Goal: Task Accomplishment & Management: Manage account settings

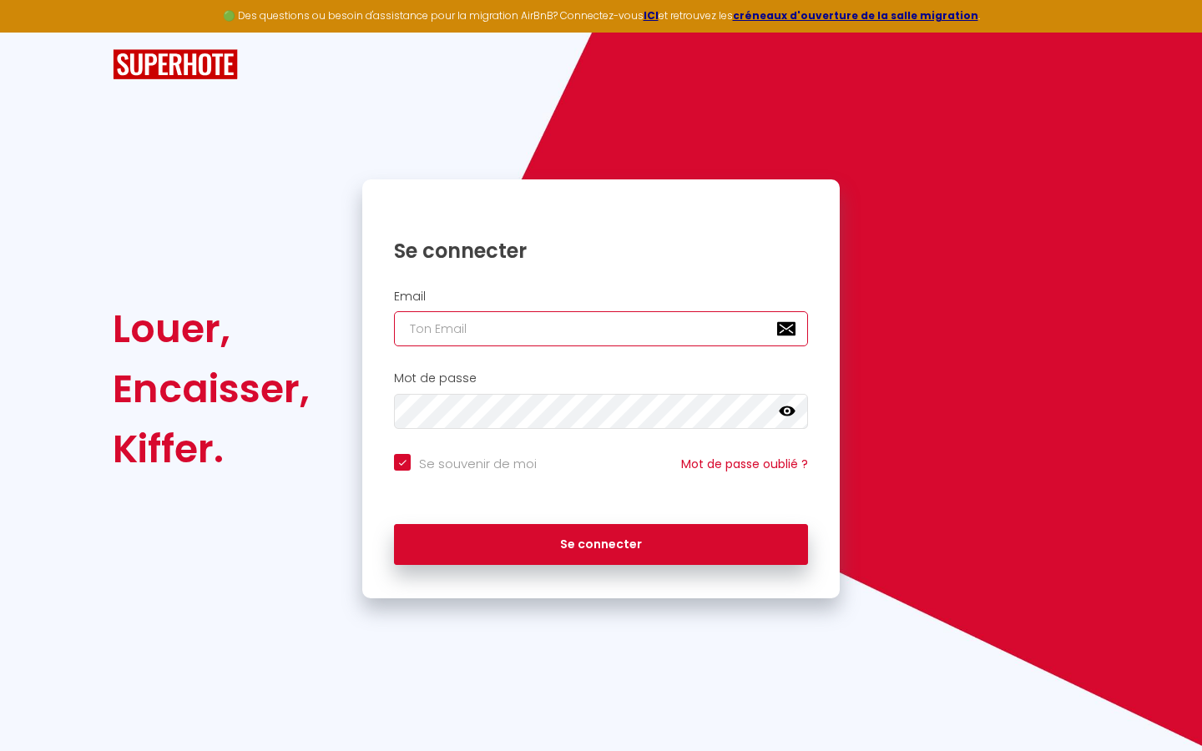
type input "s"
checkbox input "true"
type input "su"
checkbox input "true"
type input "sup"
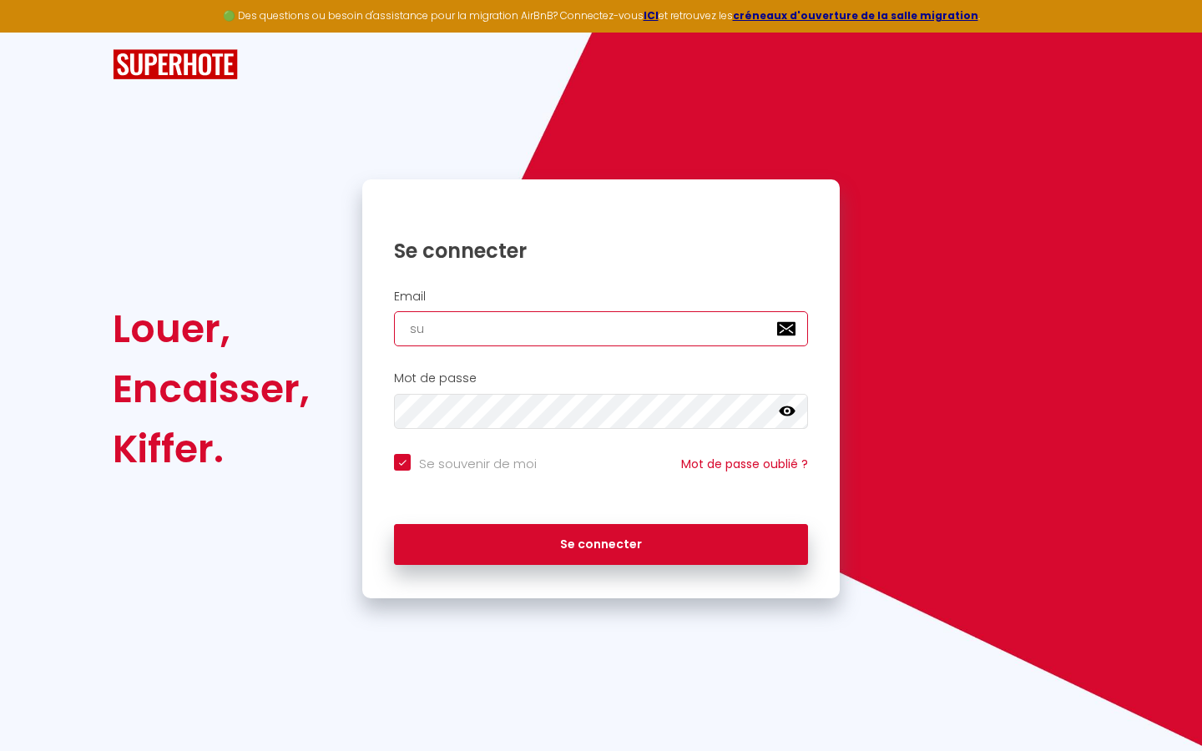
checkbox input "true"
type input "supe"
checkbox input "true"
type input "super"
checkbox input "true"
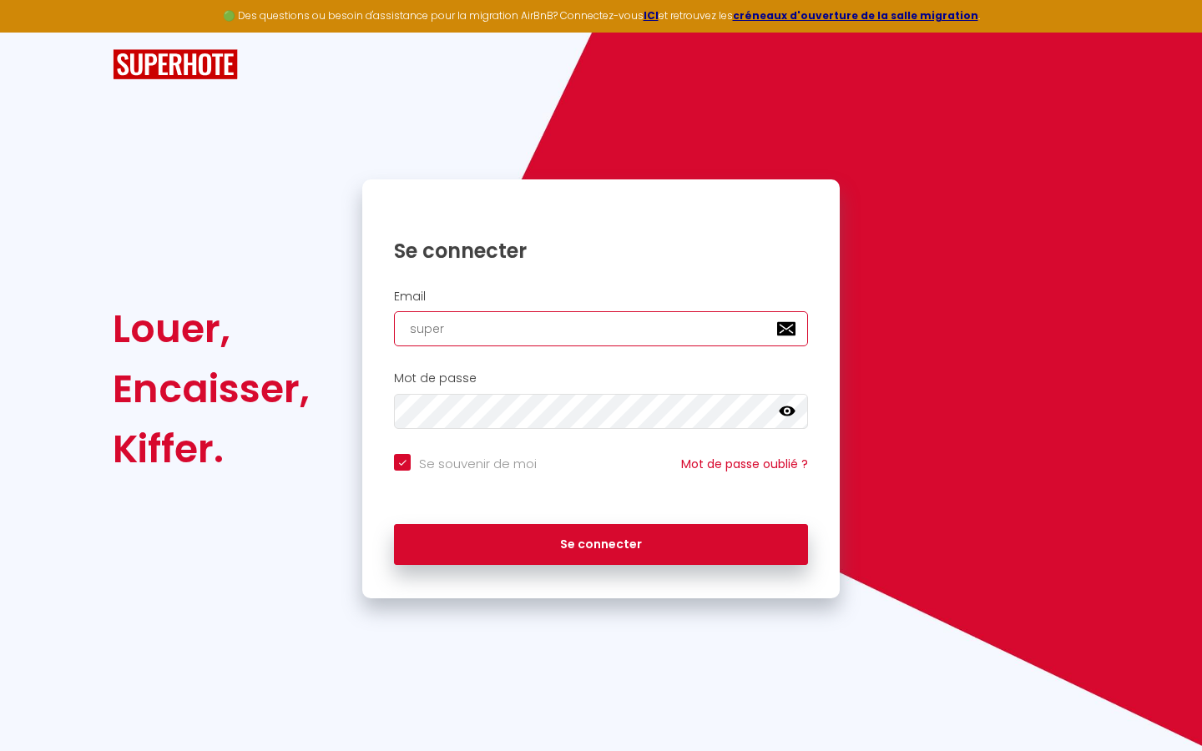
type input "superb"
checkbox input "true"
type input "superbo"
checkbox input "true"
type input "superbor"
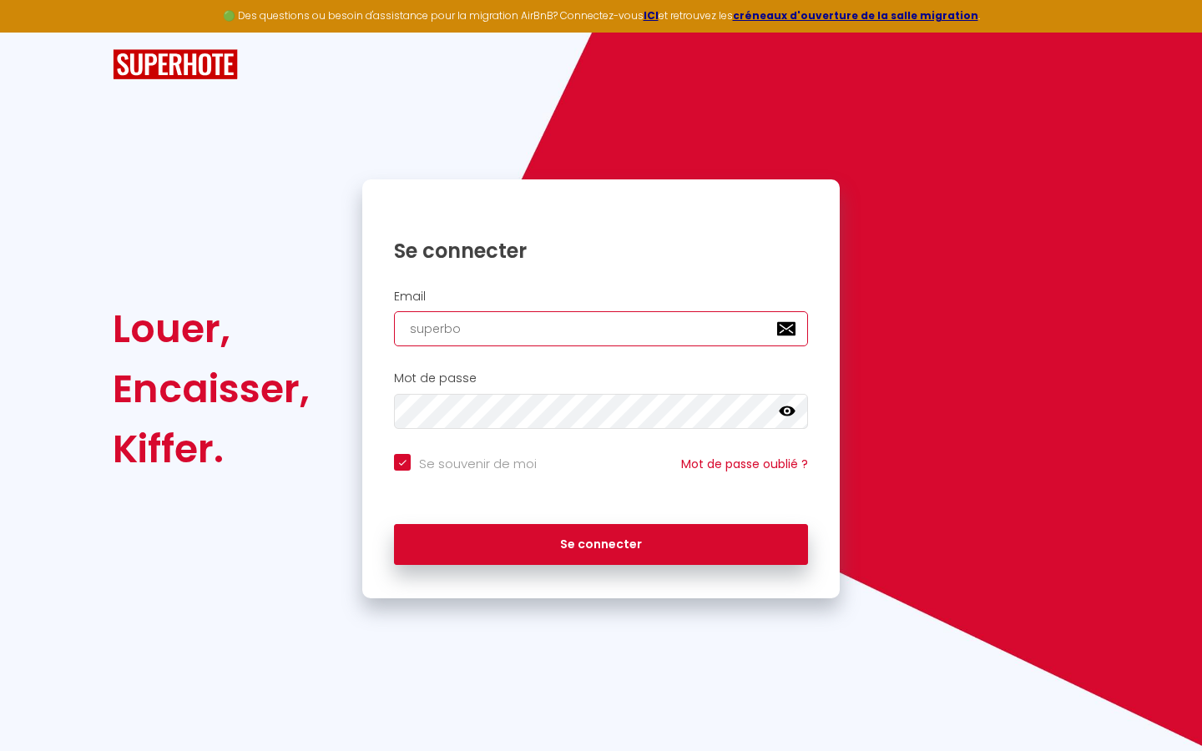
checkbox input "true"
type input "superbord"
checkbox input "true"
type input "superborde"
checkbox input "true"
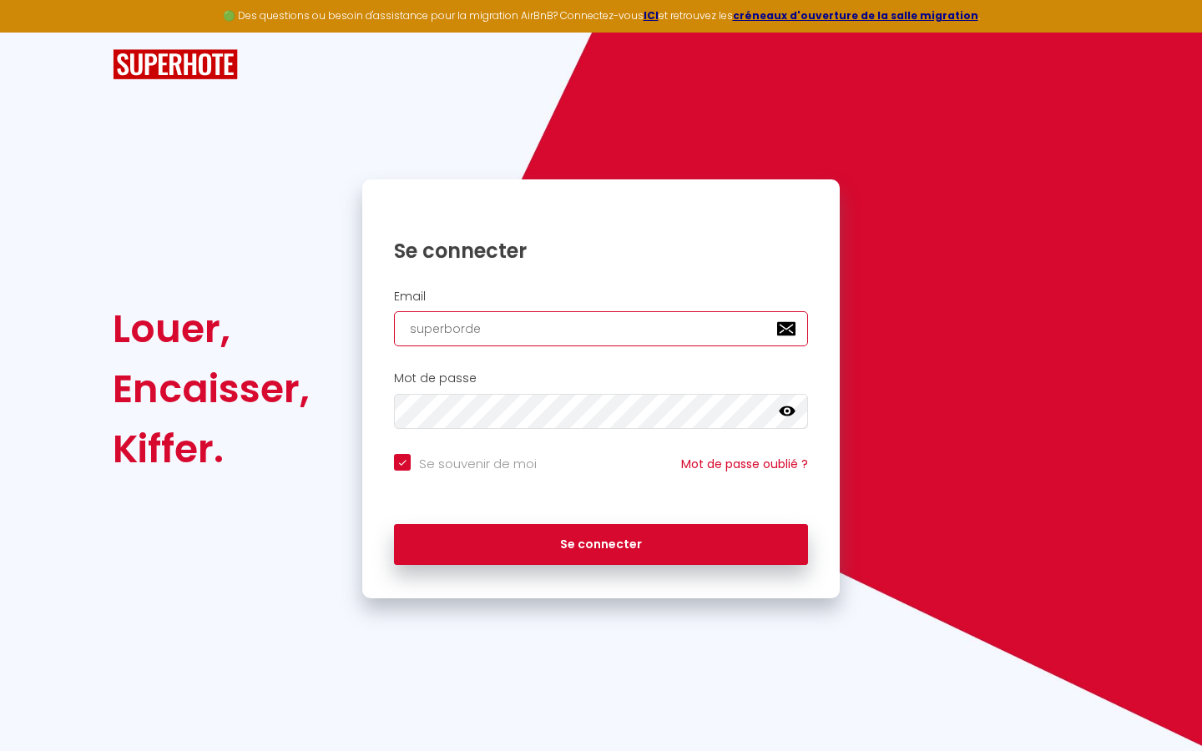
type input "superbordea"
checkbox input "true"
type input "superbordeau"
checkbox input "true"
type input "superbordeaux"
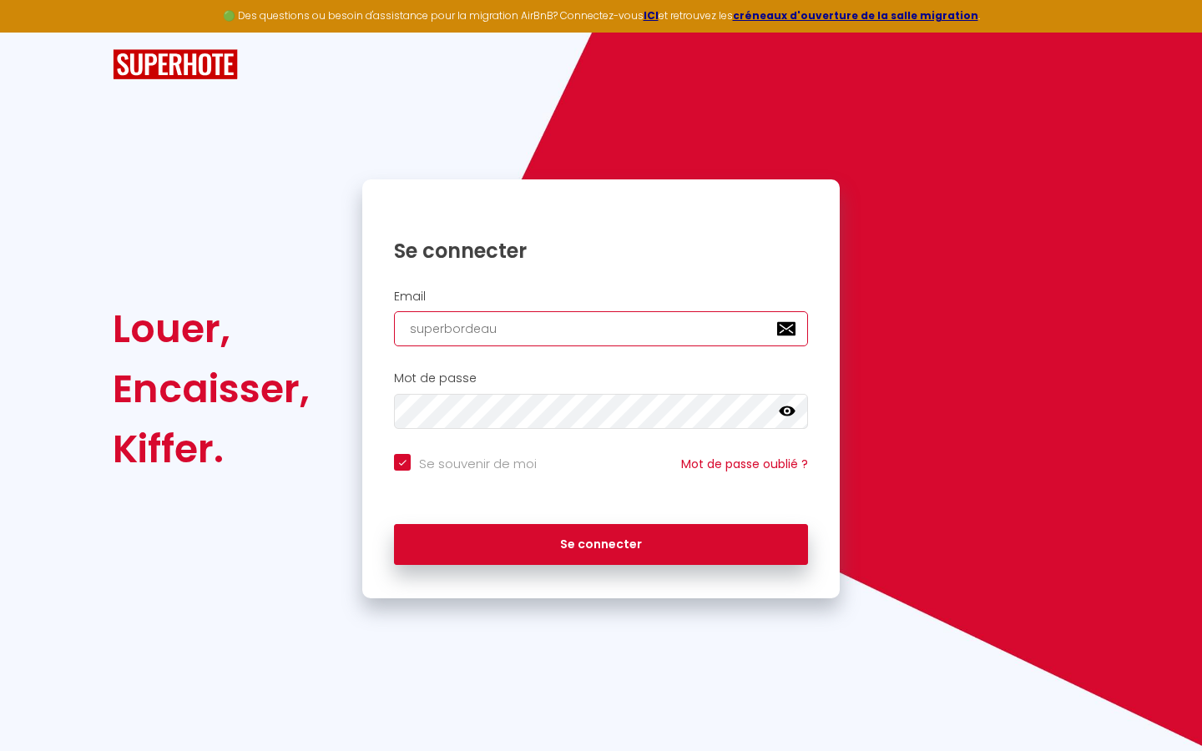
checkbox input "true"
type input "superbordeaux@"
checkbox input "true"
type input "superbordeaux@g"
checkbox input "true"
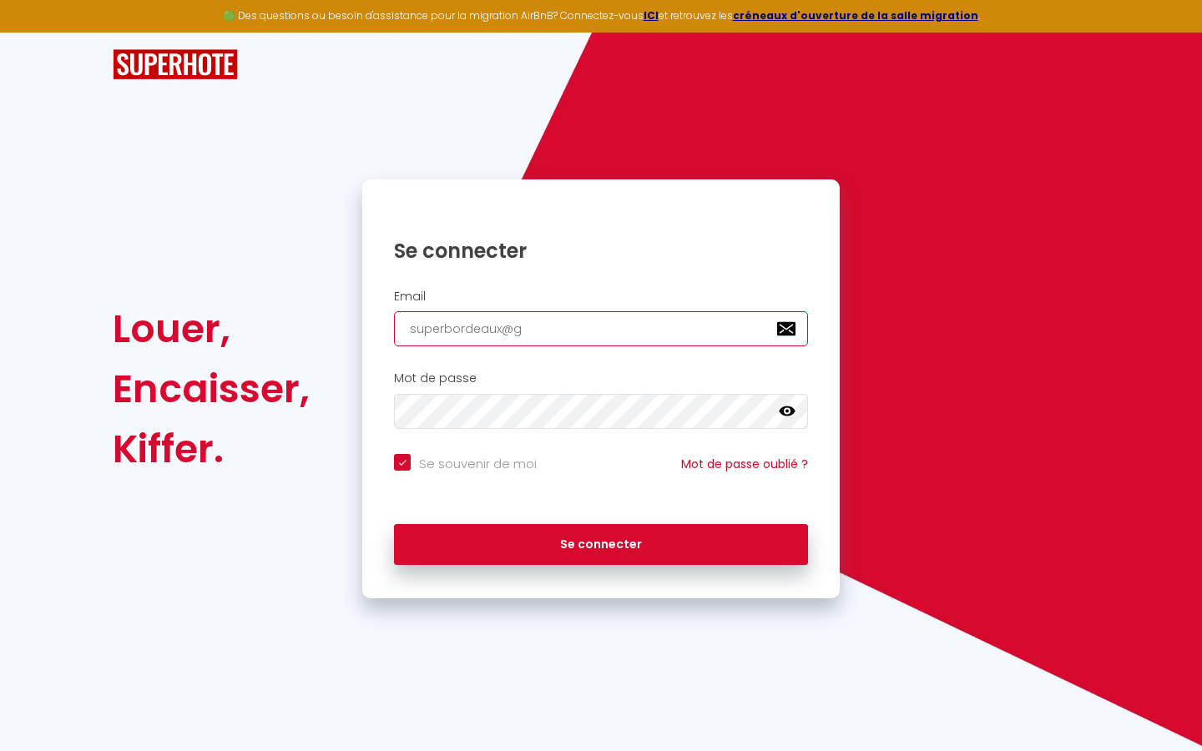
type input "superbordeaux@gm"
checkbox input "true"
type input "superbordeaux@gma"
checkbox input "true"
type input "superbordeaux@gmai"
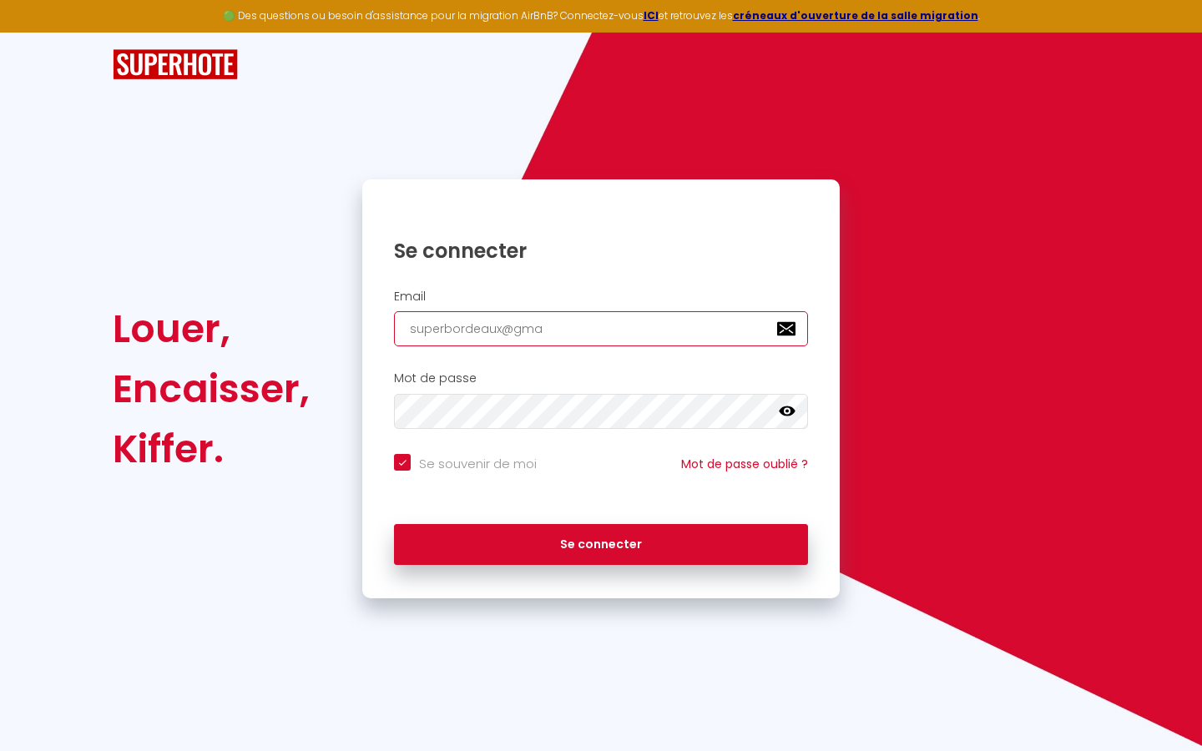
checkbox input "true"
type input "[EMAIL_ADDRESS]"
checkbox input "true"
type input "[EMAIL_ADDRESS]."
checkbox input "true"
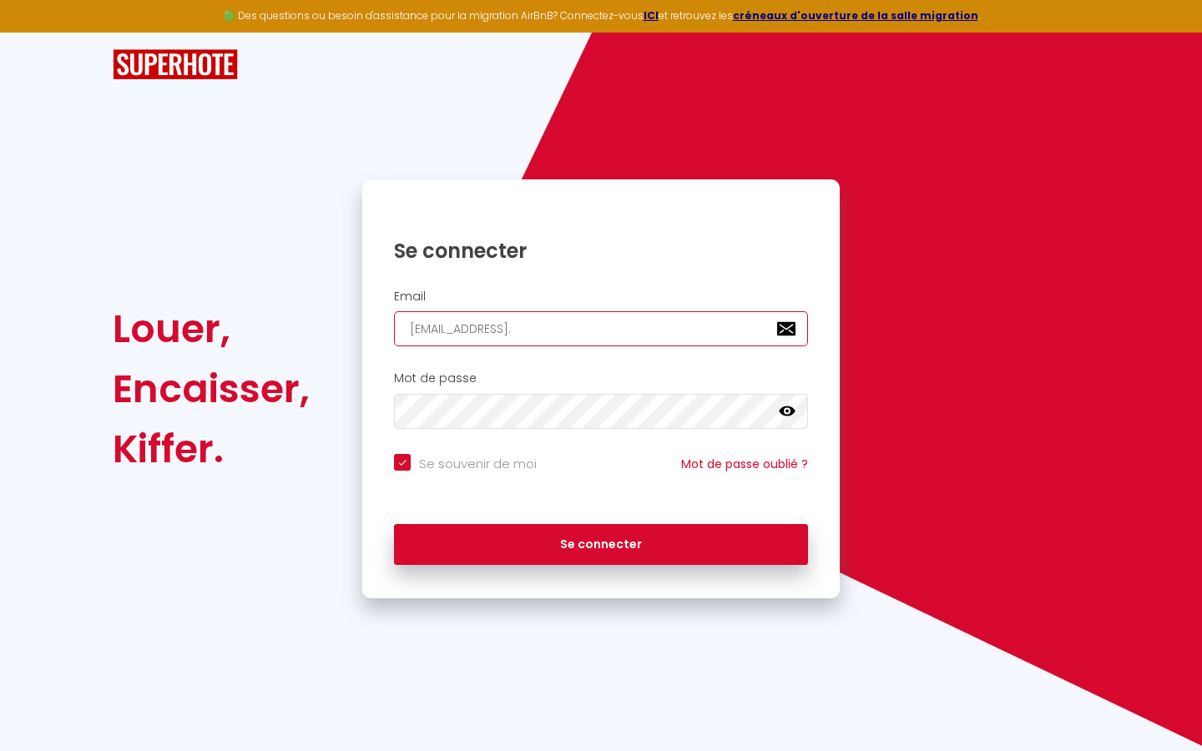
type input "superbordeaux@gmail.c"
checkbox input "true"
type input "[EMAIL_ADDRESS][DOMAIN_NAME]"
checkbox input "true"
type input "[EMAIL_ADDRESS][DOMAIN_NAME]"
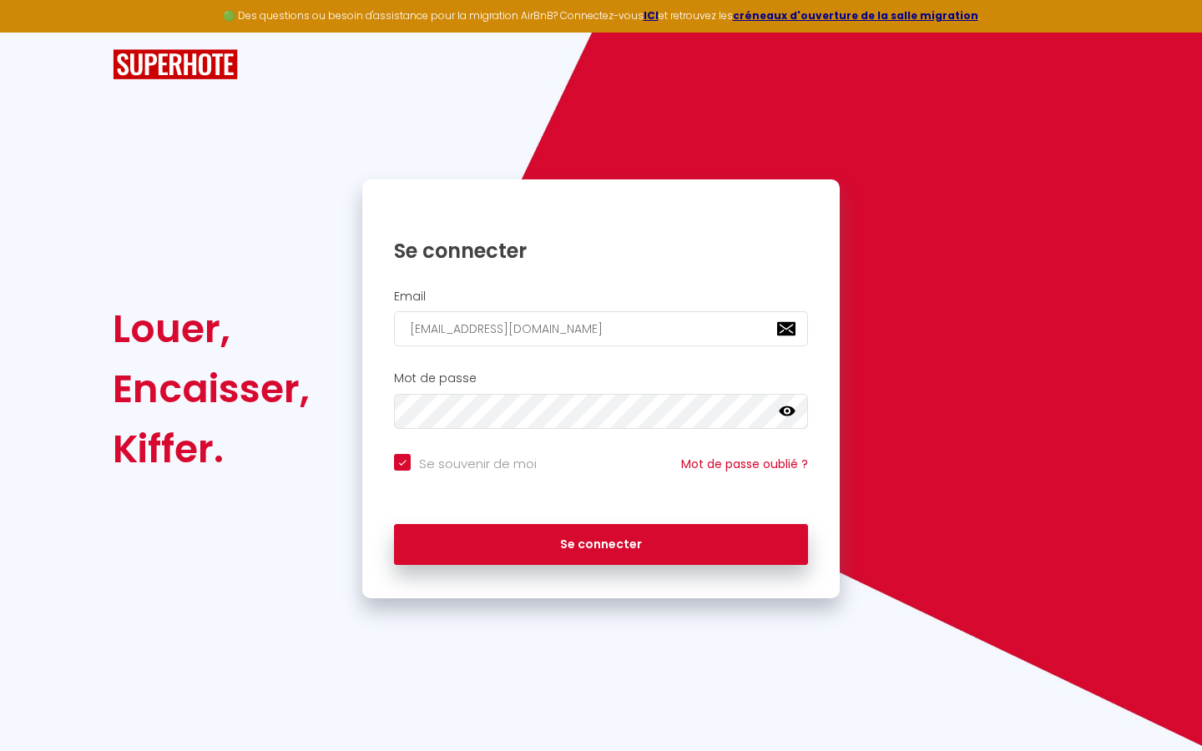
checkbox input "true"
